Goal: Complete application form: Complete application form

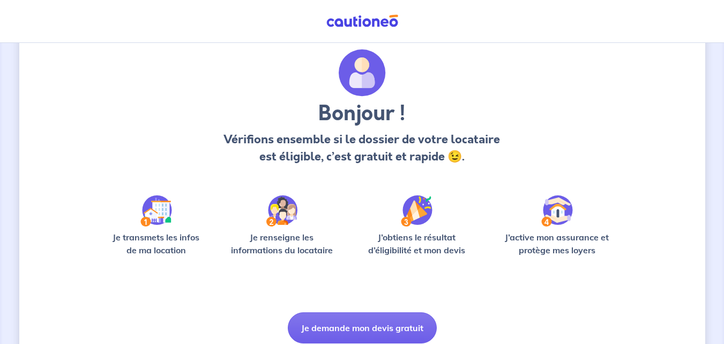
scroll to position [75, 0]
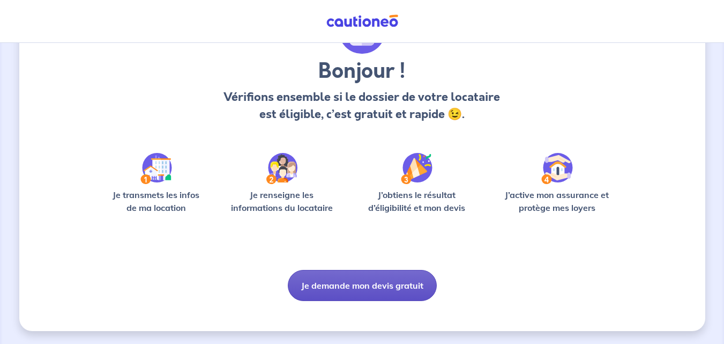
click at [358, 283] on button "Je demande mon devis gratuit" at bounding box center [362, 285] width 149 height 31
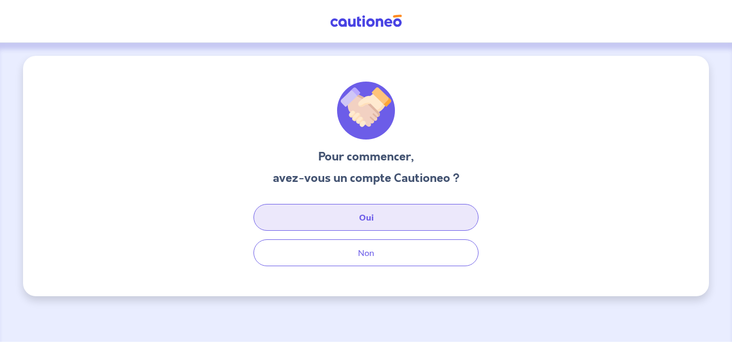
click at [338, 223] on button "Oui" at bounding box center [366, 217] width 225 height 27
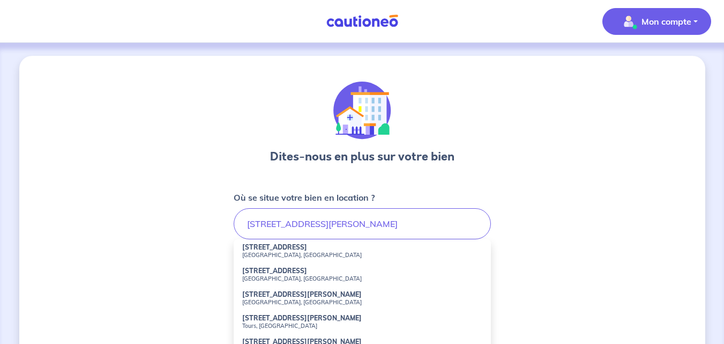
click at [168, 166] on div "Dites-nous en plus sur votre bien Où se situe votre bien en location ? [STREET_…" at bounding box center [362, 336] width 686 height 561
click at [445, 83] on div "Dites-nous en plus sur votre bien" at bounding box center [362, 125] width 184 height 88
click at [652, 1] on div "Mon compte" at bounding box center [661, 21] width 126 height 44
click at [606, 17] on button "Mon compte" at bounding box center [657, 21] width 109 height 27
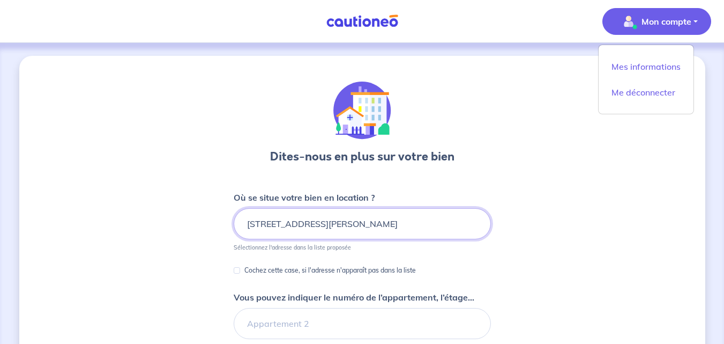
click at [374, 228] on input "[STREET_ADDRESS][PERSON_NAME]" at bounding box center [362, 223] width 257 height 31
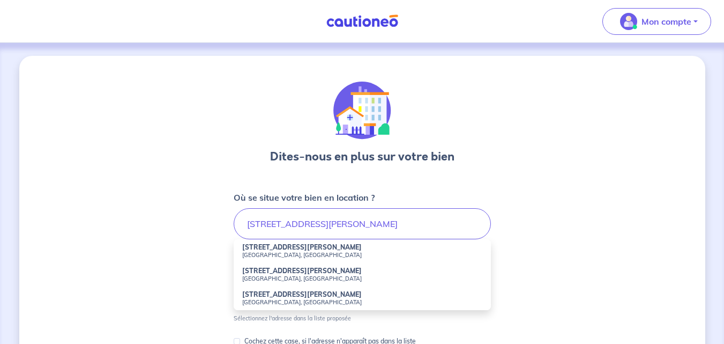
click at [285, 281] on small "[GEOGRAPHIC_DATA], [GEOGRAPHIC_DATA]" at bounding box center [362, 278] width 240 height 8
type input "[STREET_ADDRESS][PERSON_NAME]"
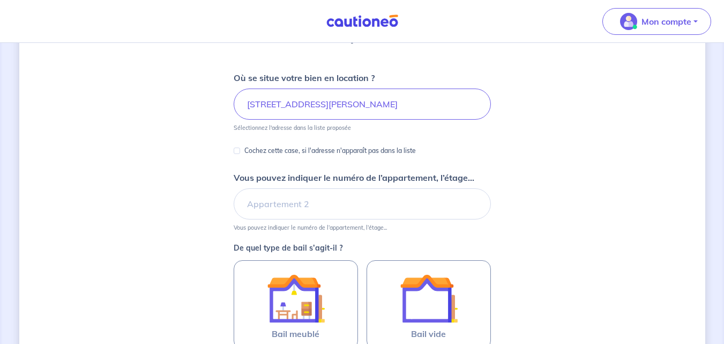
scroll to position [123, 0]
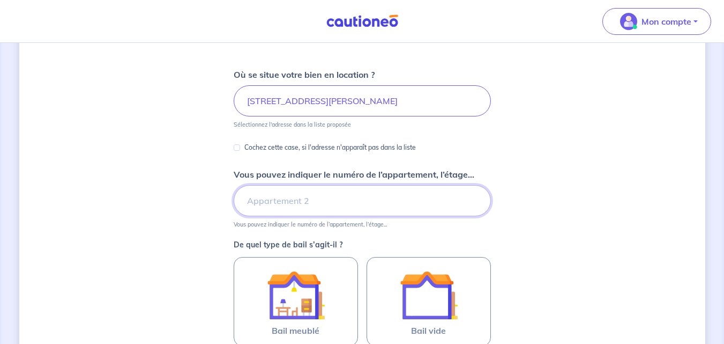
click at [256, 206] on input "Vous pouvez indiquer le numéro de l’appartement, l’étage..." at bounding box center [362, 200] width 257 height 31
type input "a"
type input "2"
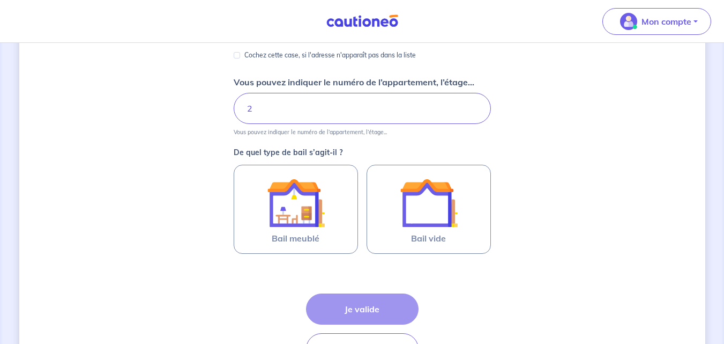
scroll to position [253, 0]
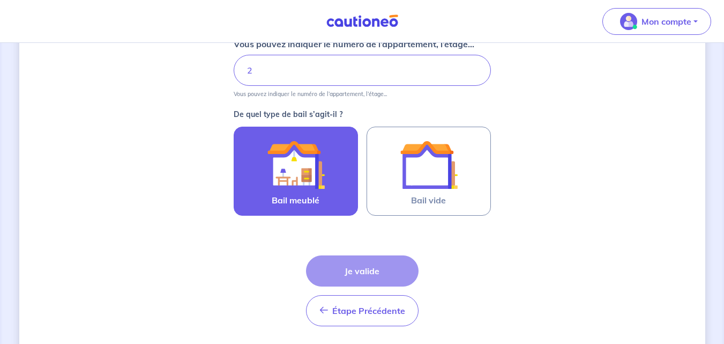
click at [295, 165] on img at bounding box center [296, 165] width 58 height 58
click at [0, 0] on input "Bail meublé" at bounding box center [0, 0] width 0 height 0
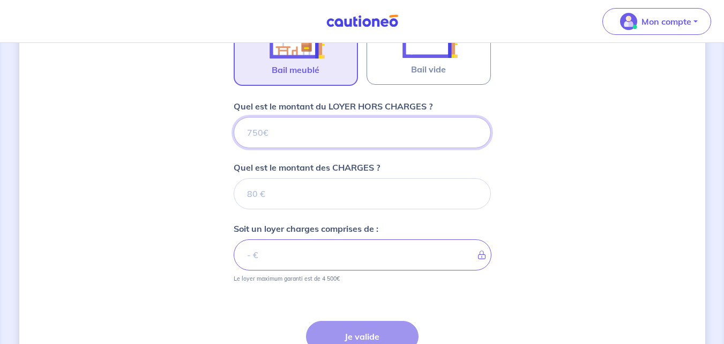
scroll to position [382, 0]
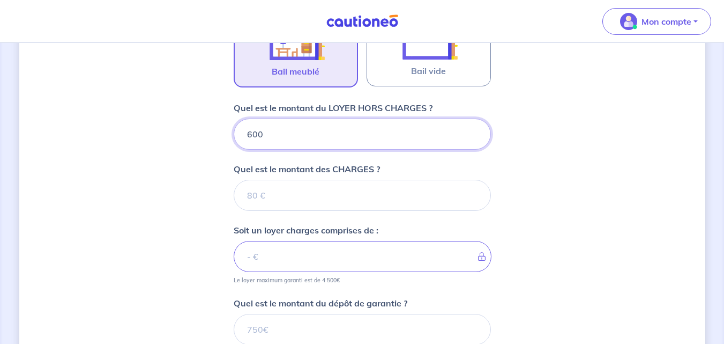
type input "600"
type input "65"
type input "665"
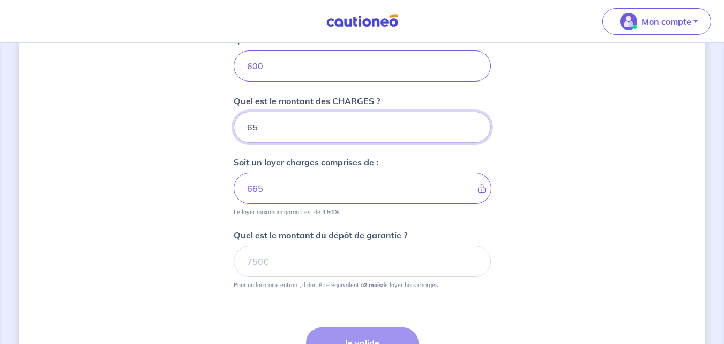
scroll to position [454, 0]
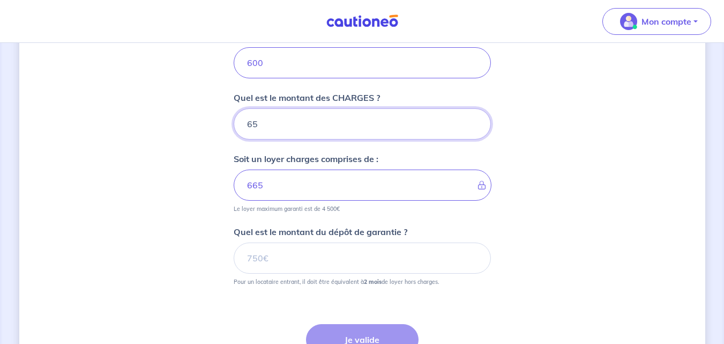
type input "65"
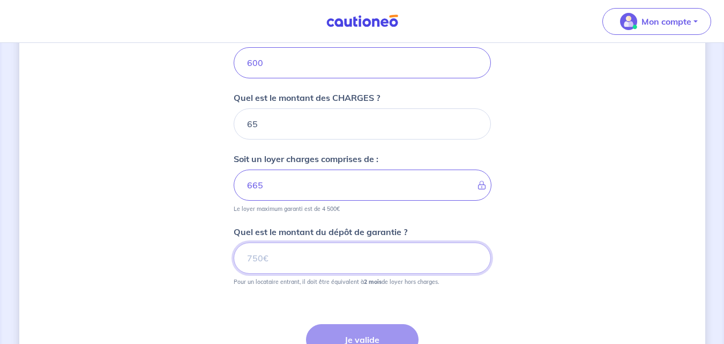
click at [291, 247] on input "Quel est le montant du dépôt de garantie ?" at bounding box center [362, 257] width 257 height 31
type input "1200"
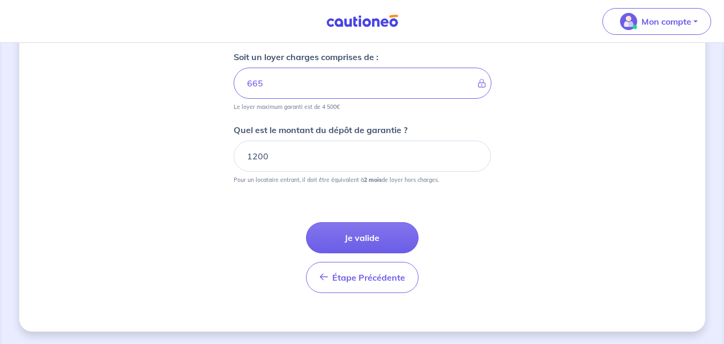
scroll to position [556, 0]
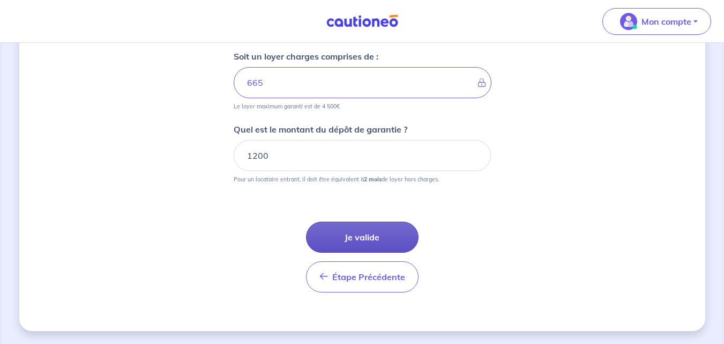
click at [366, 229] on button "Je valide" at bounding box center [362, 236] width 113 height 31
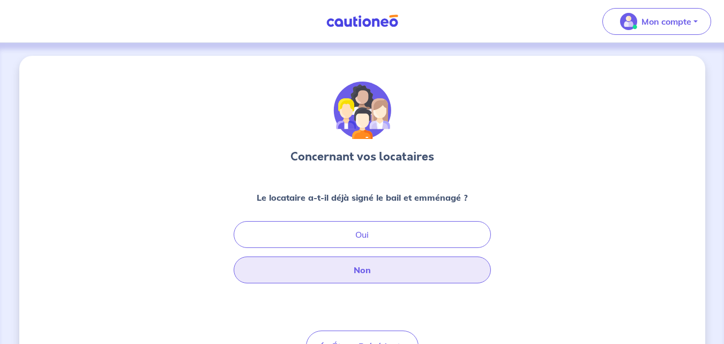
click at [338, 258] on button "Non" at bounding box center [362, 269] width 257 height 27
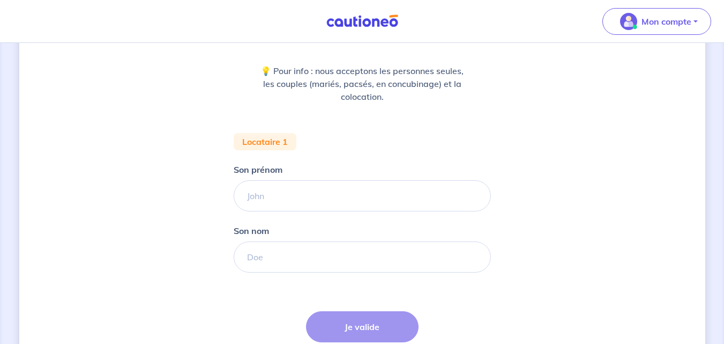
scroll to position [143, 0]
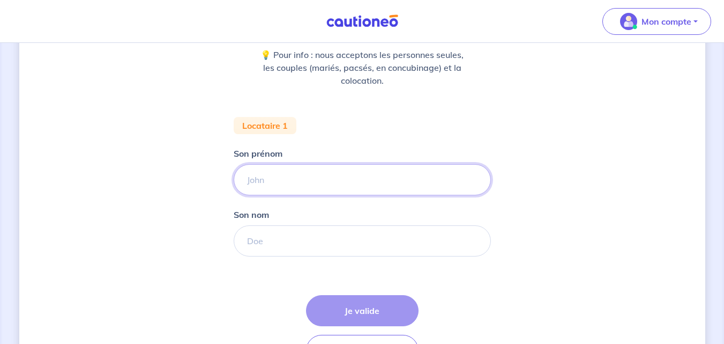
click at [268, 171] on input "Son prénom" at bounding box center [362, 179] width 257 height 31
type input "Oscar"
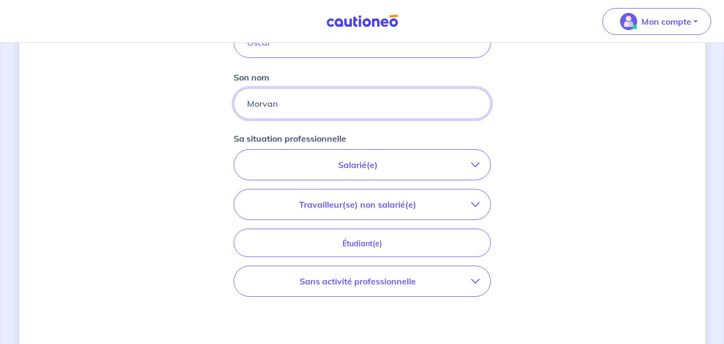
scroll to position [280, 0]
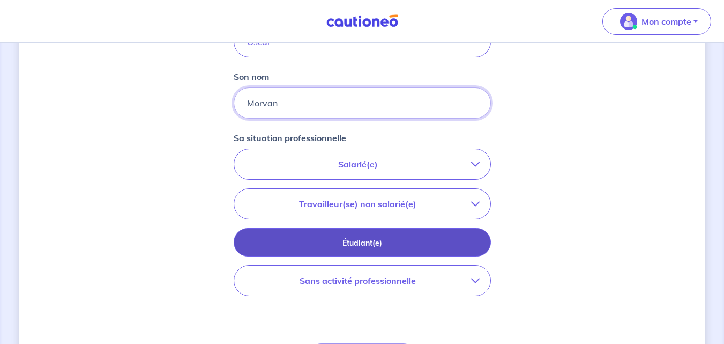
type input "Morvan"
click at [365, 247] on p "Étudiant(e)" at bounding box center [362, 243] width 231 height 12
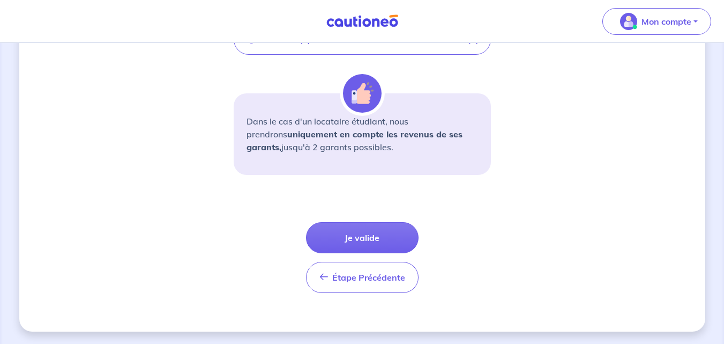
scroll to position [405, 0]
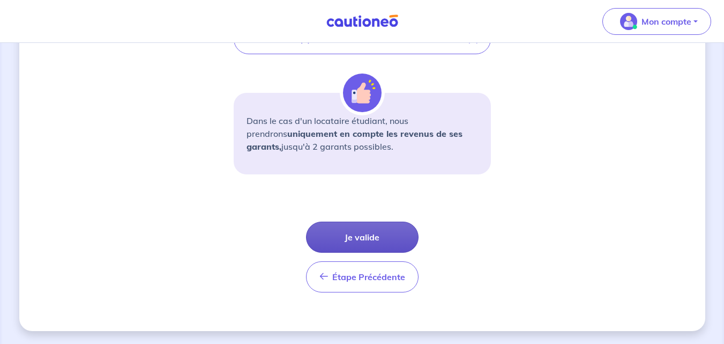
click at [334, 230] on button "Je valide" at bounding box center [362, 236] width 113 height 31
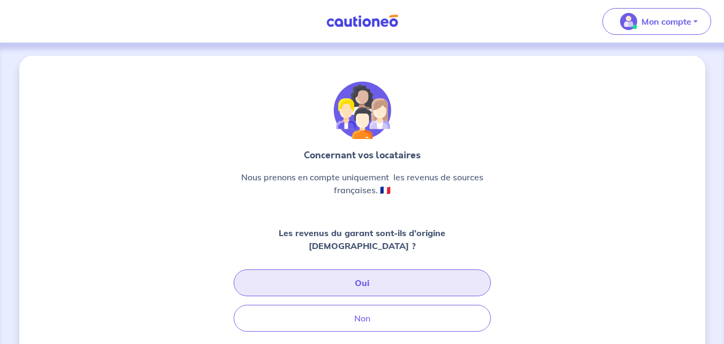
click at [405, 270] on button "Oui" at bounding box center [362, 282] width 257 height 27
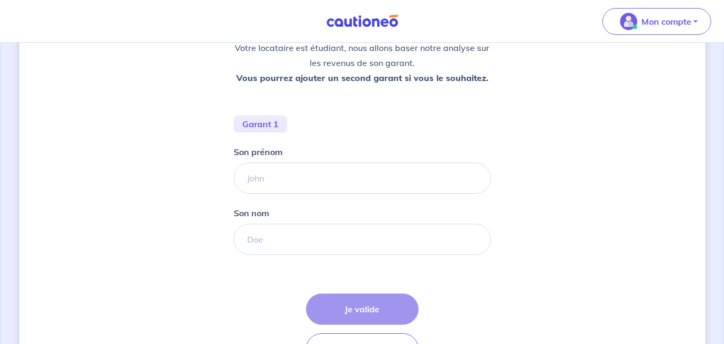
scroll to position [170, 0]
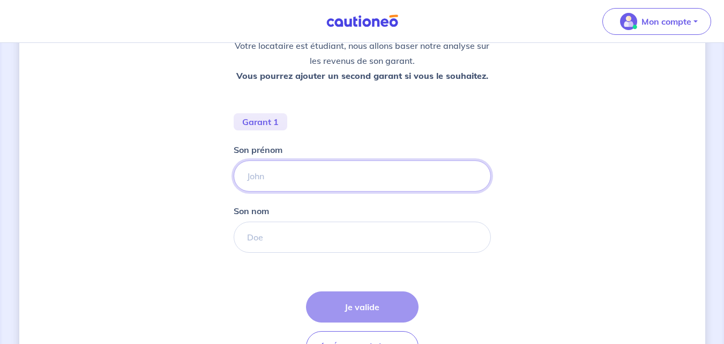
click at [277, 177] on input "Son prénom" at bounding box center [362, 175] width 257 height 31
type input "[PERSON_NAME]"
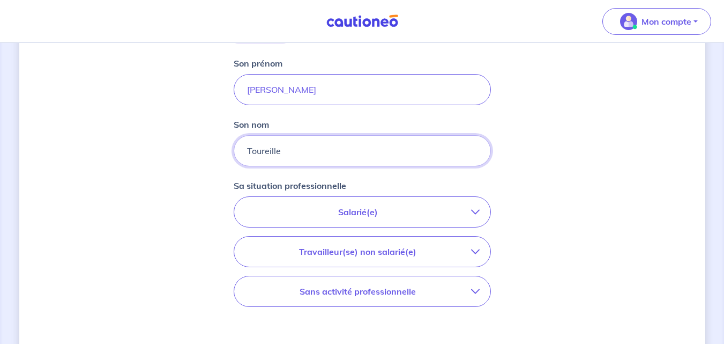
scroll to position [294, 0]
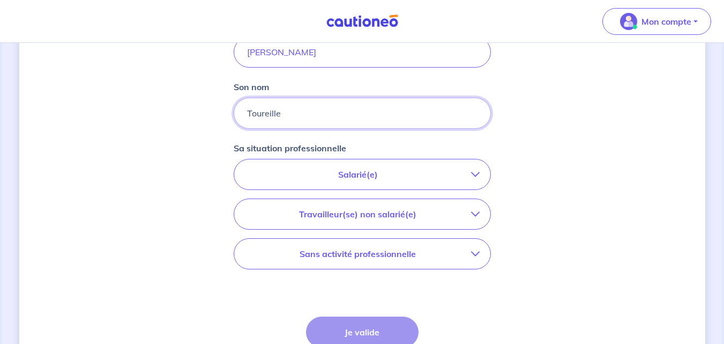
type input "Toureille"
click at [340, 188] on button "Salarié(e)" at bounding box center [362, 174] width 256 height 30
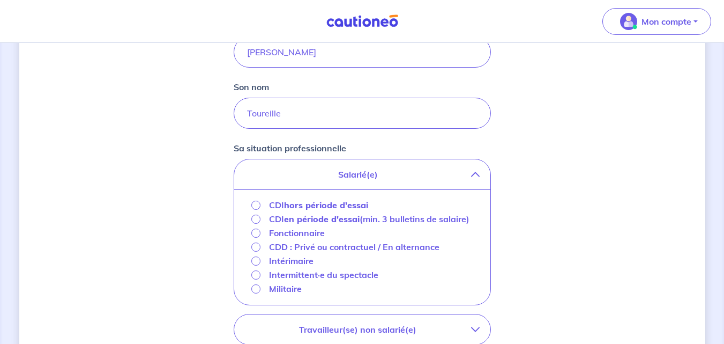
click at [319, 201] on strong "hors période d'essai" at bounding box center [326, 204] width 84 height 11
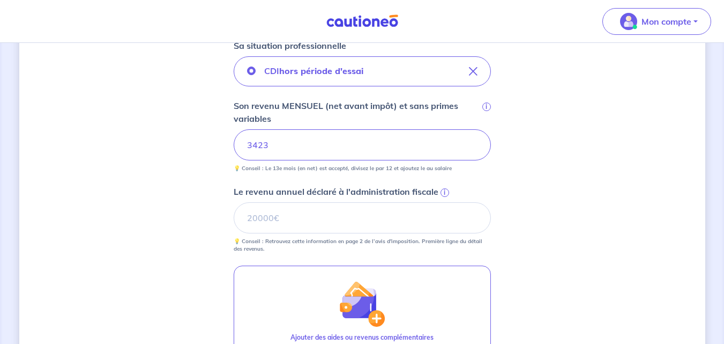
scroll to position [446, 0]
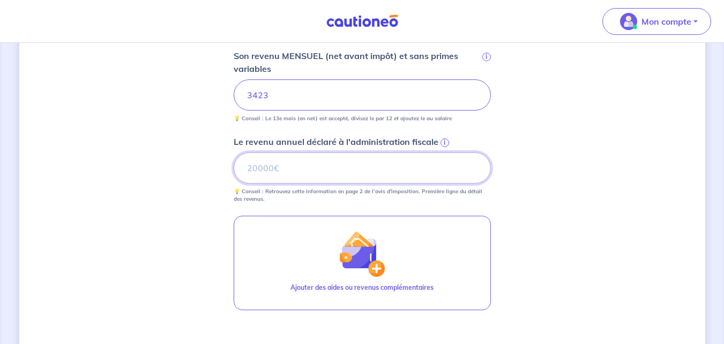
click at [262, 174] on input "Le revenu annuel déclaré à l'administration fiscale i" at bounding box center [362, 167] width 257 height 31
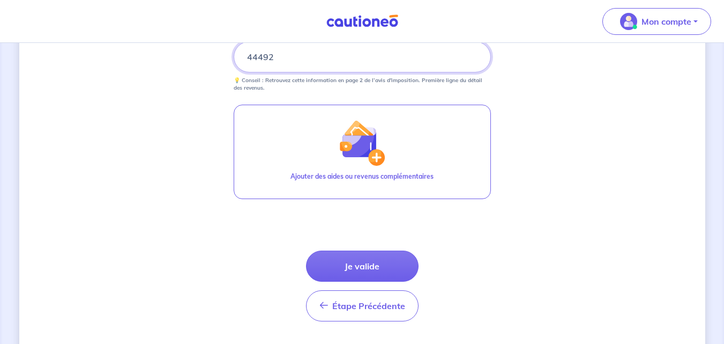
scroll to position [559, 0]
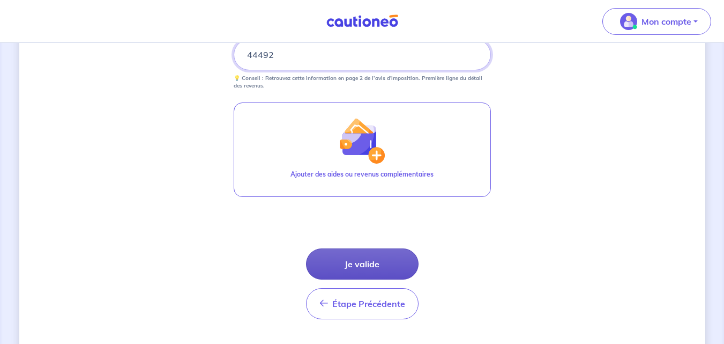
type input "44492"
click at [374, 262] on button "Je valide" at bounding box center [362, 263] width 113 height 31
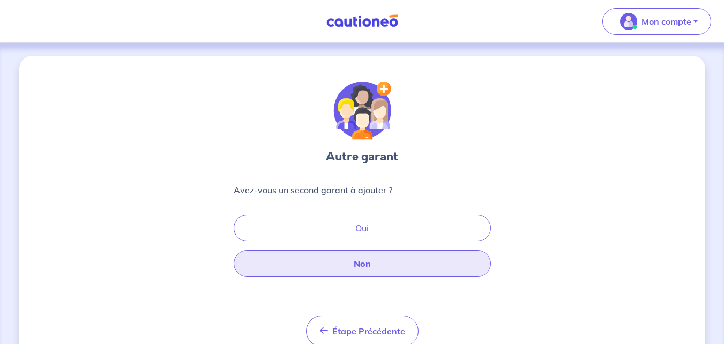
click at [374, 262] on button "Non" at bounding box center [362, 263] width 257 height 27
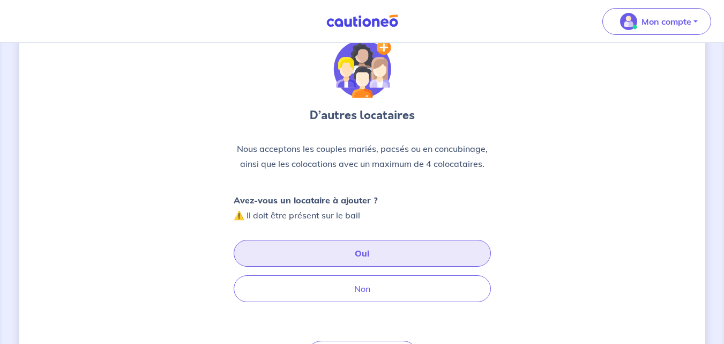
scroll to position [42, 0]
click at [358, 254] on button "Oui" at bounding box center [362, 252] width 257 height 27
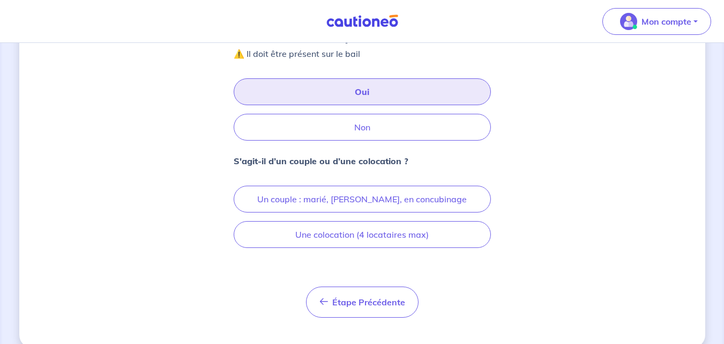
scroll to position [219, 0]
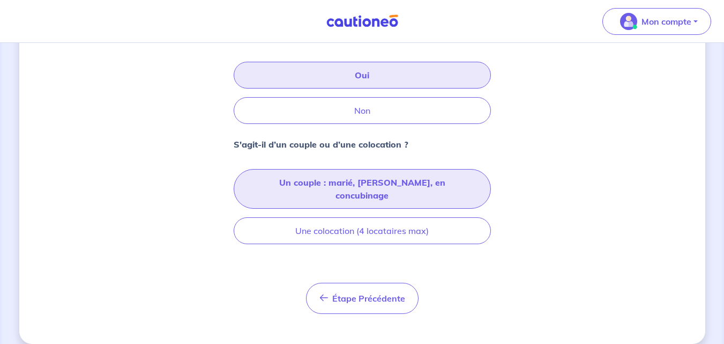
click at [339, 184] on button "Un couple : marié, [PERSON_NAME], en concubinage" at bounding box center [362, 189] width 257 height 40
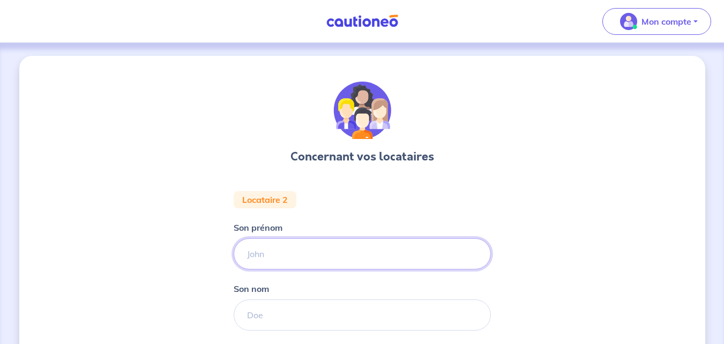
click at [279, 257] on input "Son prénom" at bounding box center [362, 253] width 257 height 31
type input "Doreau"
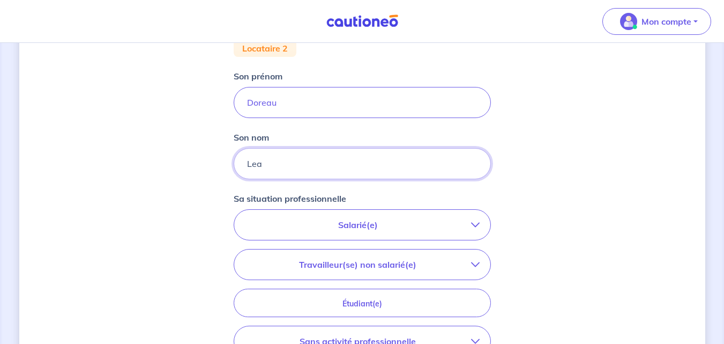
scroll to position [226, 0]
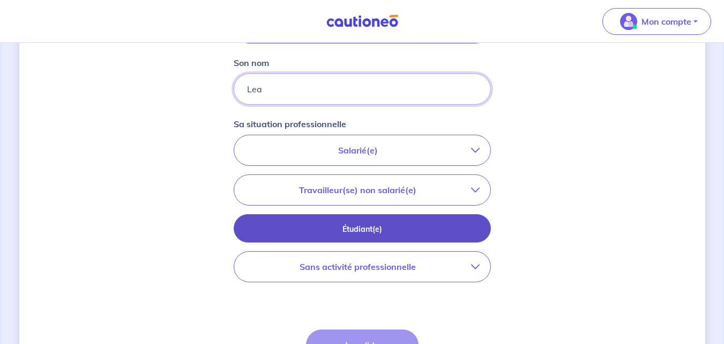
type input "Lea"
click at [352, 232] on p "Étudiant(e)" at bounding box center [362, 229] width 231 height 12
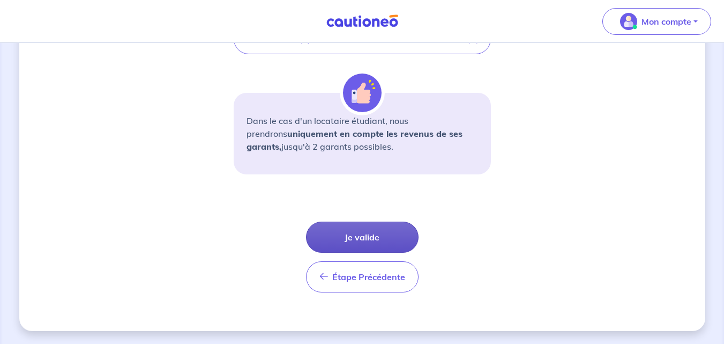
click at [352, 236] on button "Je valide" at bounding box center [362, 236] width 113 height 31
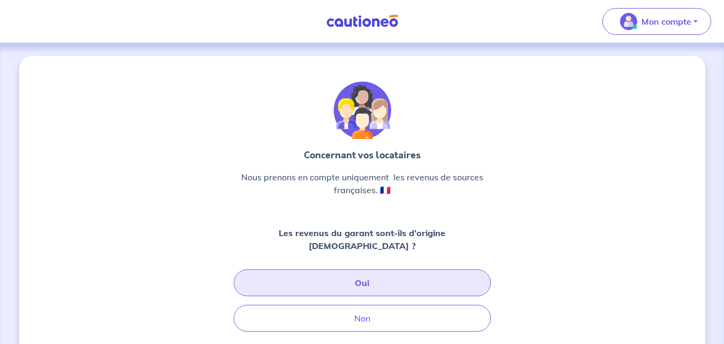
click at [335, 269] on button "Oui" at bounding box center [362, 282] width 257 height 27
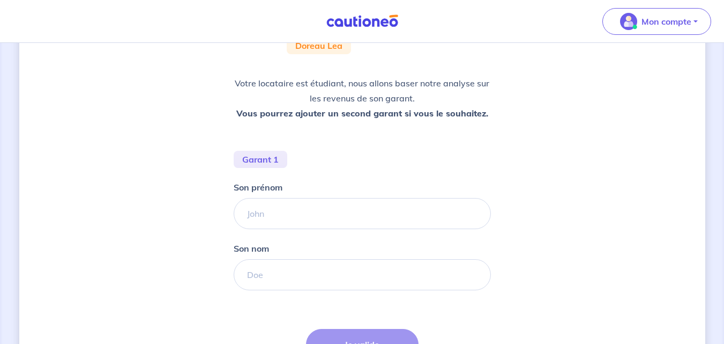
scroll to position [146, 0]
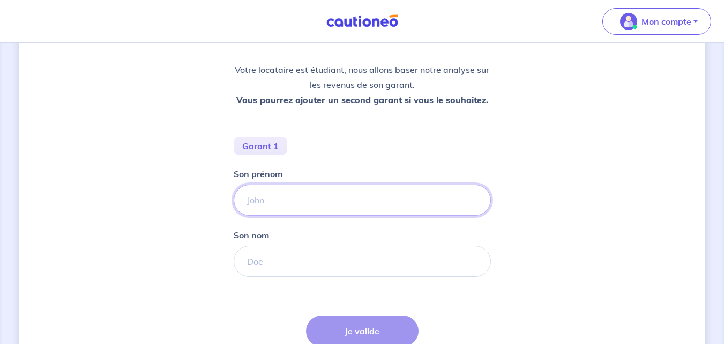
click at [266, 206] on input "Son prénom" at bounding box center [362, 199] width 257 height 31
click at [285, 206] on input "Doreau" at bounding box center [362, 199] width 257 height 31
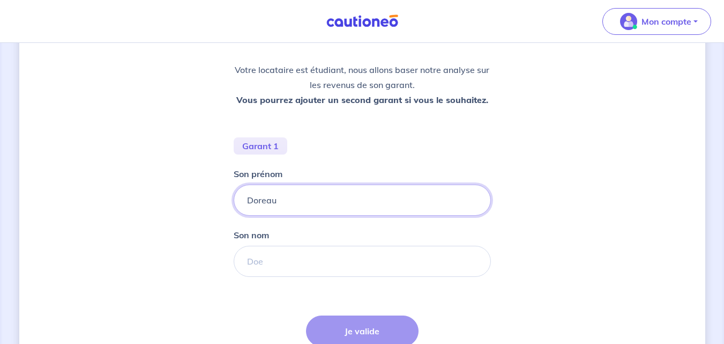
click at [285, 206] on input "Doreau" at bounding box center [362, 199] width 257 height 31
type input "[PERSON_NAME]"
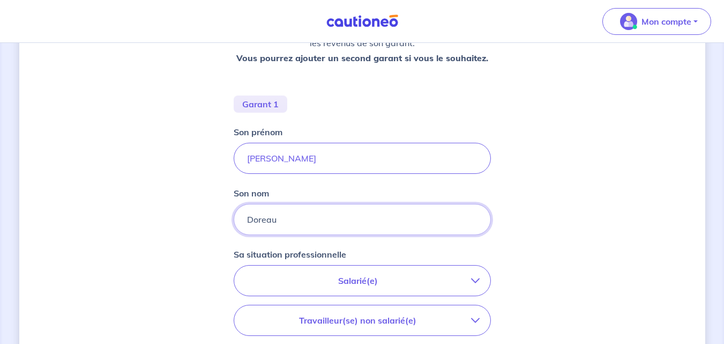
scroll to position [246, 0]
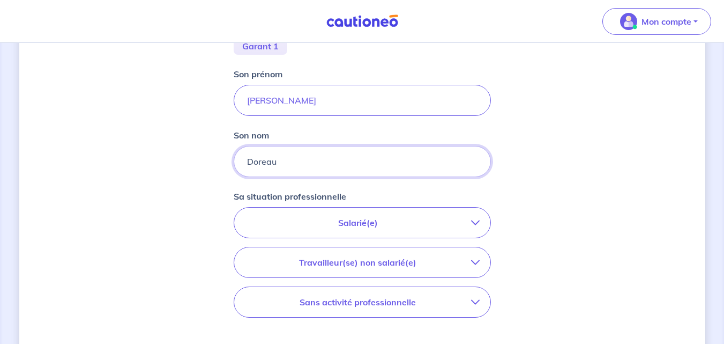
type input "Doreau"
click at [288, 225] on p "Salarié(e)" at bounding box center [358, 222] width 226 height 13
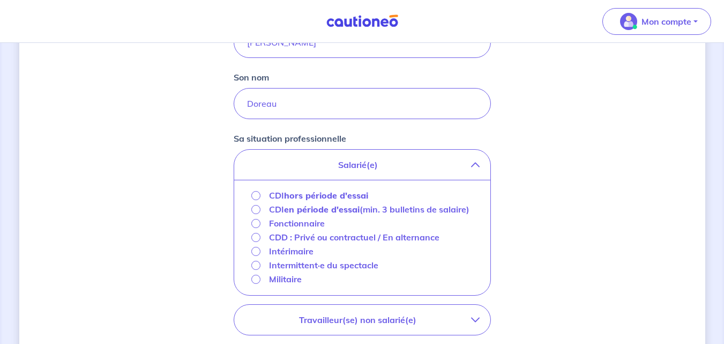
scroll to position [307, 0]
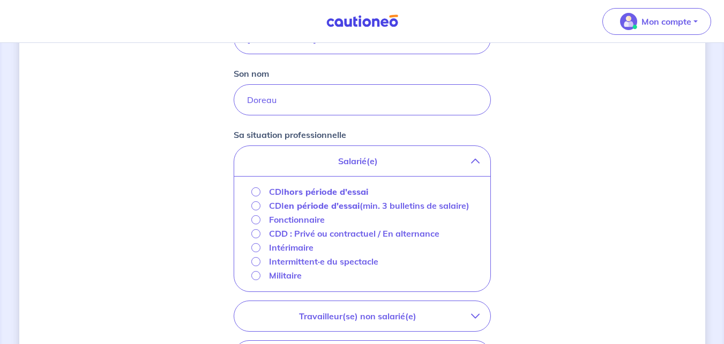
click at [326, 140] on p "Sa situation professionnelle" at bounding box center [290, 134] width 113 height 13
click at [330, 158] on p "Salarié(e)" at bounding box center [358, 160] width 226 height 13
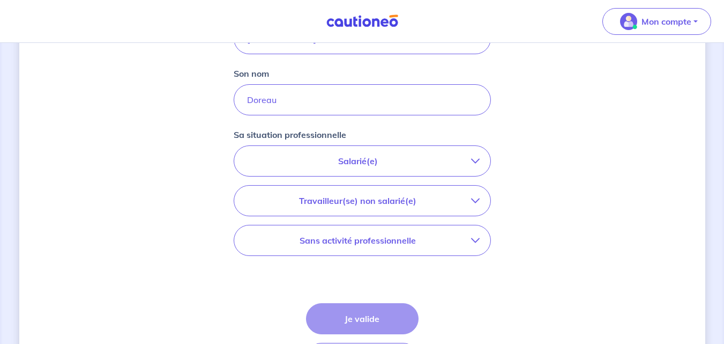
click at [332, 209] on button "Travailleur(se) non salarié(e)" at bounding box center [362, 200] width 256 height 30
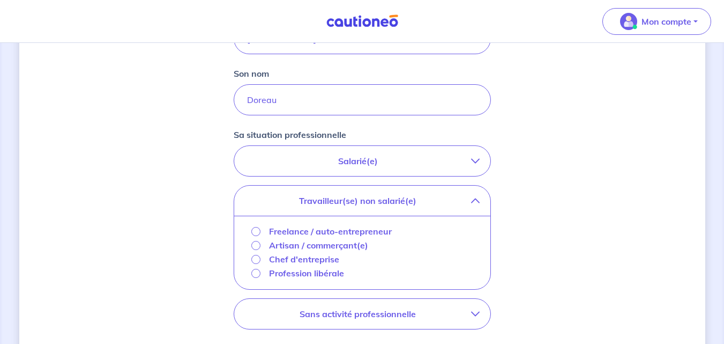
click at [308, 275] on p "Profession libérale" at bounding box center [306, 272] width 75 height 13
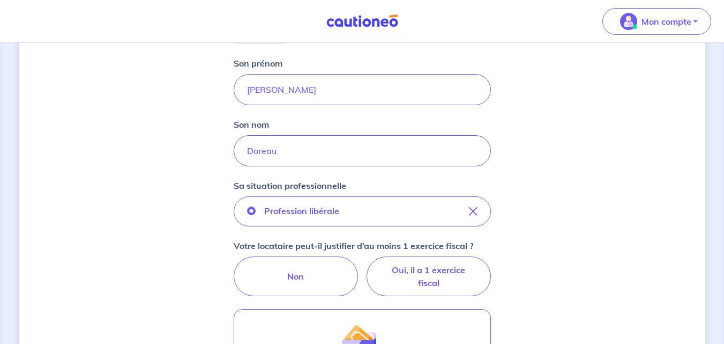
scroll to position [362, 0]
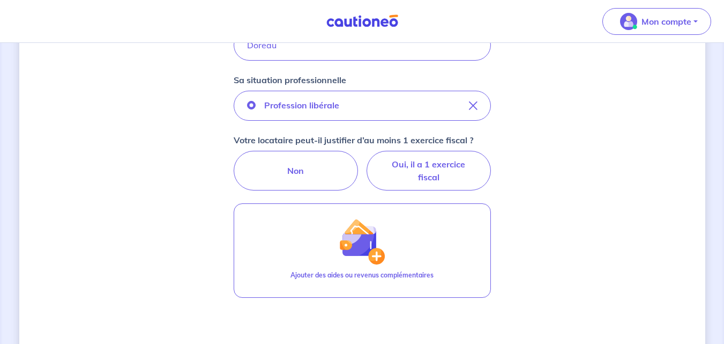
click at [438, 194] on form "Garant 1 Son prénom [PERSON_NAME] nom [PERSON_NAME] Sa situation professionnell…" at bounding box center [362, 174] width 257 height 507
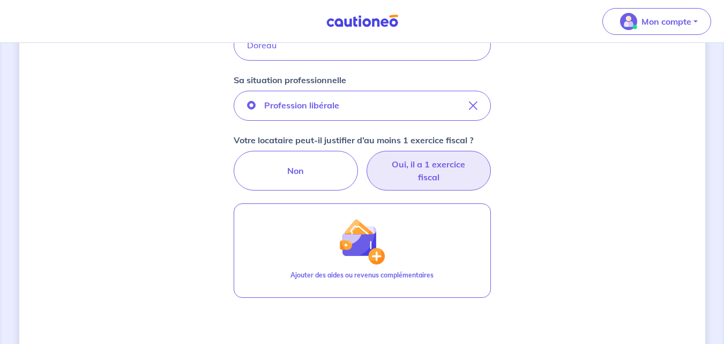
click at [424, 178] on label "Oui, il a 1 exercice fiscal" at bounding box center [429, 171] width 124 height 40
click at [366, 158] on input "Oui, il a 1 exercice fiscal" at bounding box center [362, 154] width 7 height 7
radio input "true"
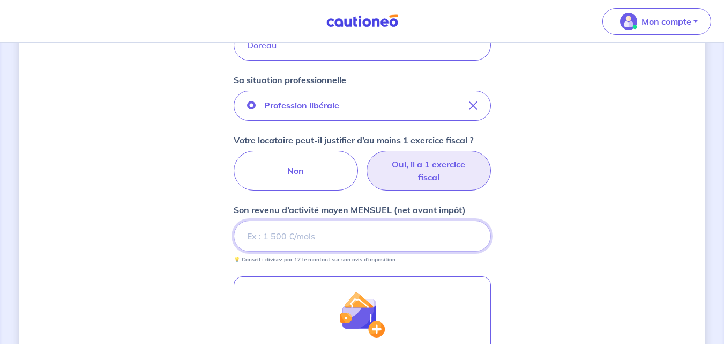
click at [301, 236] on input "Son revenu d’activité moyen MENSUEL (net avant impôt)" at bounding box center [362, 235] width 257 height 31
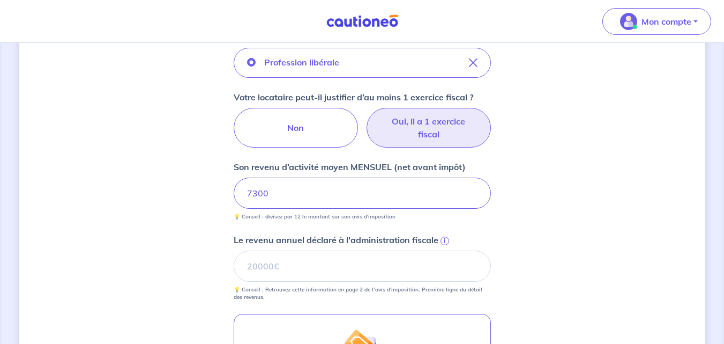
scroll to position [441, 0]
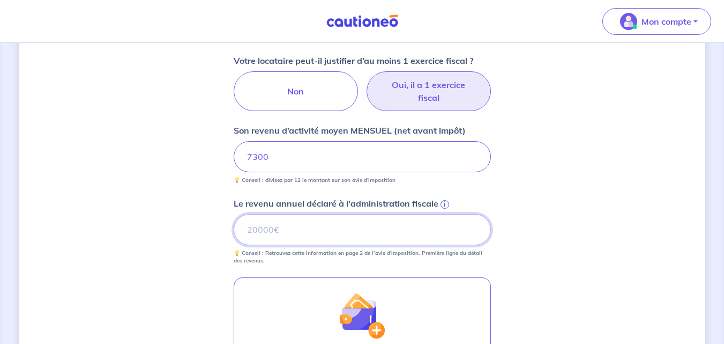
click at [240, 233] on input "Le revenu annuel déclaré à l'administration fiscale i" at bounding box center [362, 229] width 257 height 31
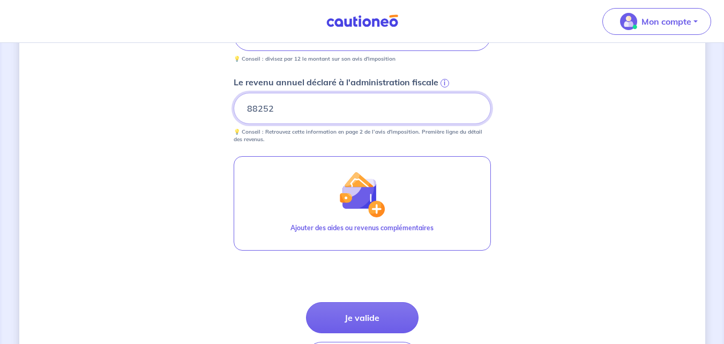
scroll to position [563, 0]
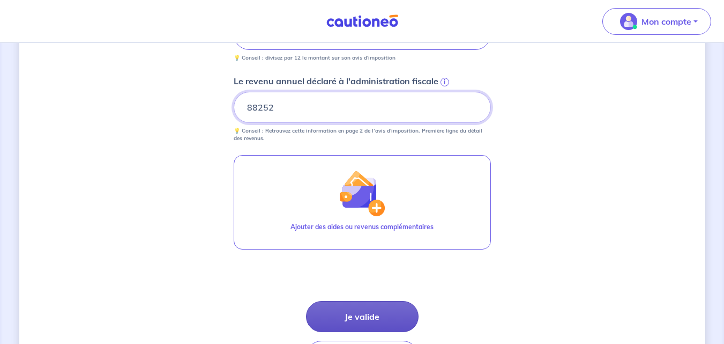
type input "88252"
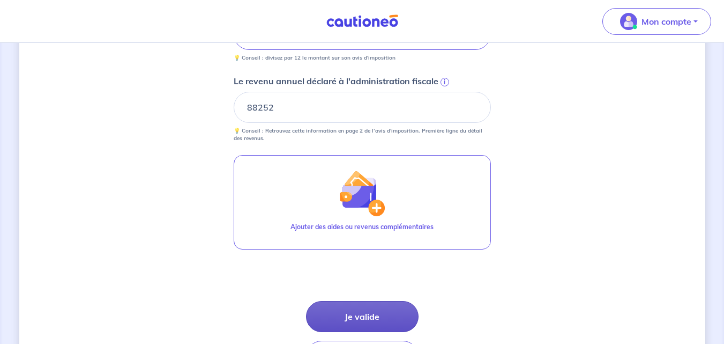
click at [379, 306] on button "Je valide" at bounding box center [362, 316] width 113 height 31
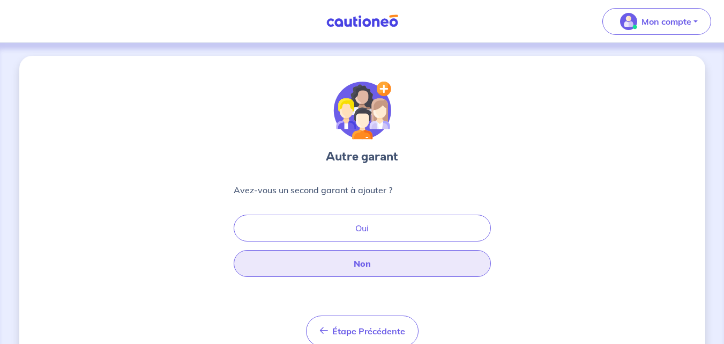
click at [348, 272] on button "Non" at bounding box center [362, 263] width 257 height 27
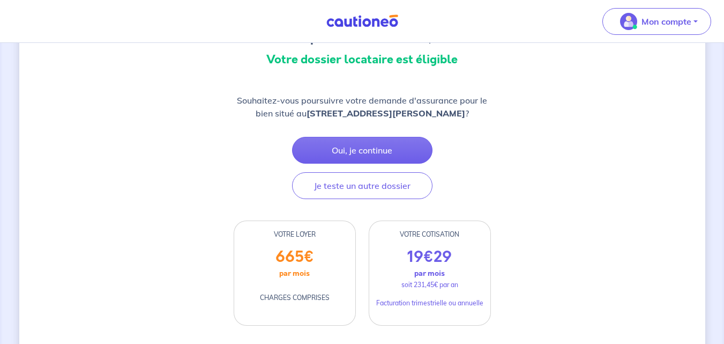
scroll to position [118, 0]
